Goal: Register for event/course

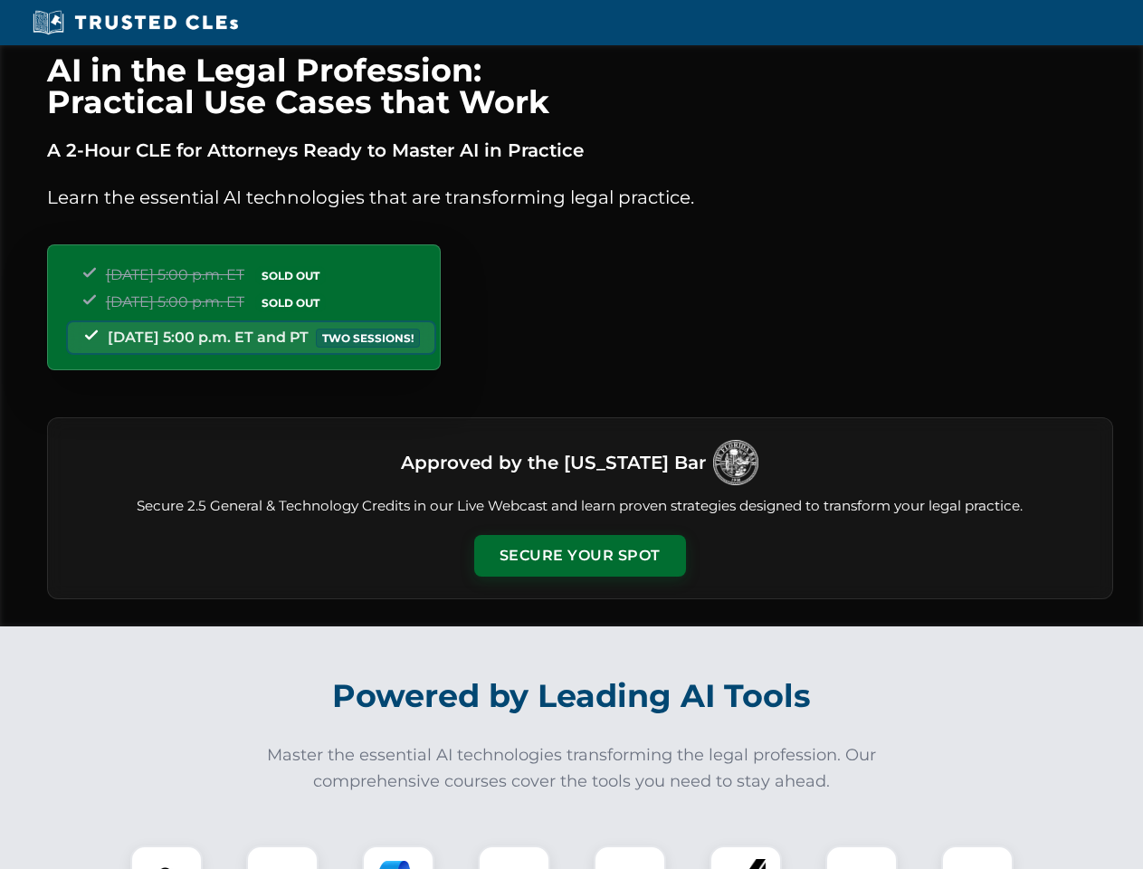
click at [579, 556] on button "Secure Your Spot" at bounding box center [580, 556] width 212 height 42
click at [166, 857] on img at bounding box center [166, 881] width 52 height 52
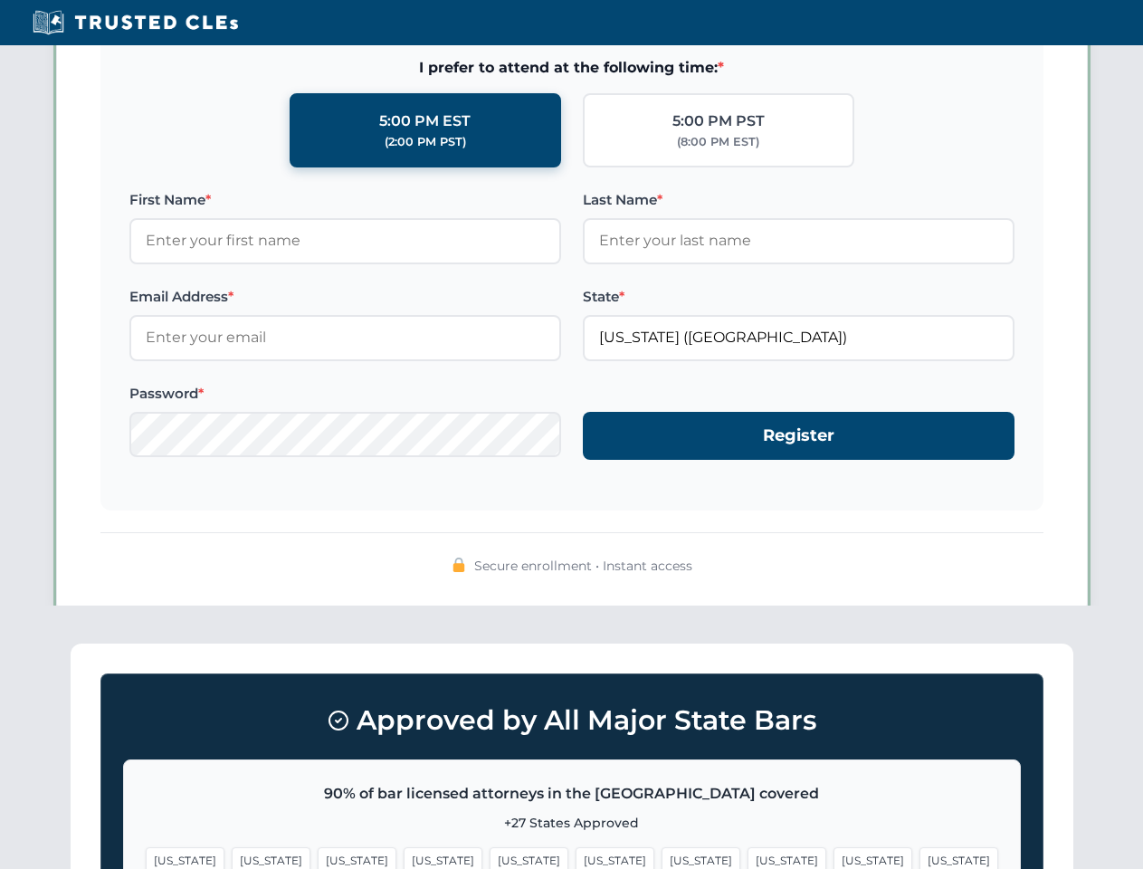
click at [661, 857] on span "[US_STATE]" at bounding box center [700, 860] width 79 height 26
click at [833, 857] on span "[US_STATE]" at bounding box center [872, 860] width 79 height 26
